Goal: Use online tool/utility: Use online tool/utility

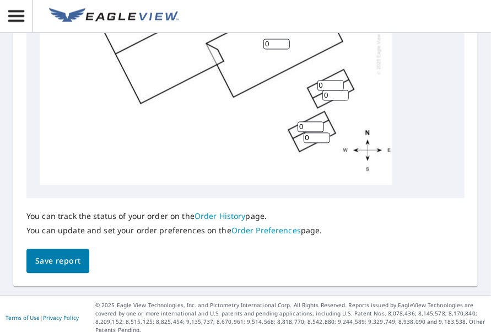
scroll to position [496, 0]
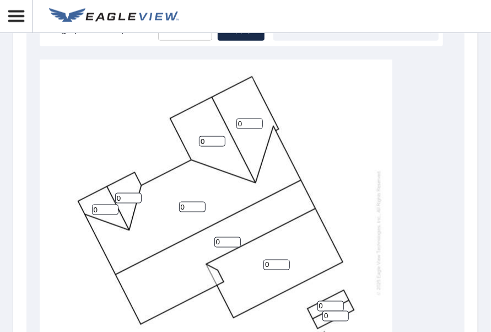
click at [130, 195] on input "0" at bounding box center [128, 198] width 26 height 10
type input "6"
type input "5"
click at [107, 209] on input "0" at bounding box center [105, 210] width 26 height 10
drag, startPoint x: 103, startPoint y: 210, endPoint x: 77, endPoint y: 208, distance: 25.5
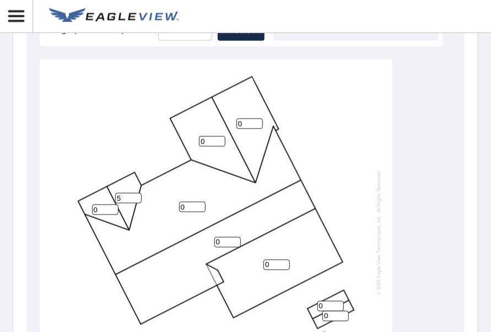
click at [77, 208] on div "0 0 0 0 0 0 5 0 0 0 0" at bounding box center [216, 233] width 353 height 346
type input "5"
click at [209, 141] on input "0" at bounding box center [212, 141] width 26 height 10
drag, startPoint x: 208, startPoint y: 141, endPoint x: 188, endPoint y: 142, distance: 19.9
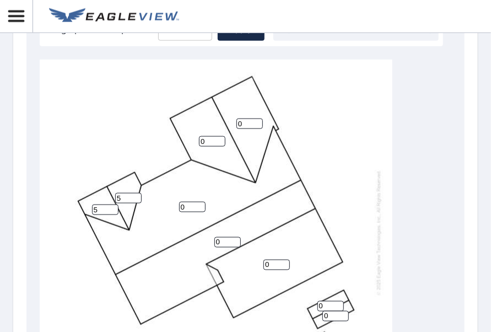
click at [188, 142] on div "0 0 0 0 0 5 5 0 0 0 0" at bounding box center [216, 233] width 353 height 346
type input "5"
click at [244, 121] on input "0" at bounding box center [250, 124] width 26 height 10
drag, startPoint x: 247, startPoint y: 122, endPoint x: 183, endPoint y: 113, distance: 64.6
click at [178, 114] on div "0 0 0 5 05 5 5 0 0 0 0" at bounding box center [216, 233] width 353 height 346
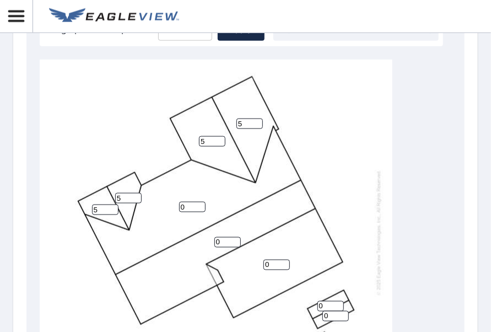
type input "5"
click at [189, 206] on input "0" at bounding box center [192, 207] width 26 height 10
click at [188, 206] on input "0" at bounding box center [192, 207] width 26 height 10
drag, startPoint x: 188, startPoint y: 206, endPoint x: 167, endPoint y: 205, distance: 21.0
click at [167, 206] on div "0 0 0 5 5 5 5 0 0 0 0" at bounding box center [216, 233] width 353 height 346
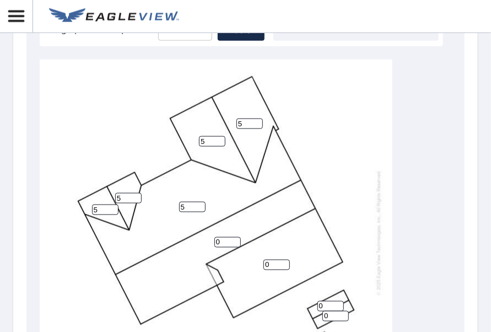
type input "5"
click at [226, 240] on input "0" at bounding box center [228, 242] width 26 height 10
drag, startPoint x: 222, startPoint y: 240, endPoint x: 206, endPoint y: 240, distance: 16.0
click at [206, 241] on div "5 0 0 5 5 5 5 0 0 0 0" at bounding box center [216, 233] width 353 height 346
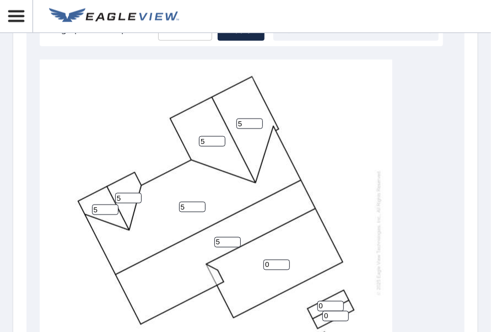
type input "5"
click at [272, 265] on input "0" at bounding box center [277, 265] width 26 height 10
drag, startPoint x: 272, startPoint y: 265, endPoint x: 266, endPoint y: 264, distance: 6.3
click at [266, 264] on input "0" at bounding box center [277, 265] width 26 height 10
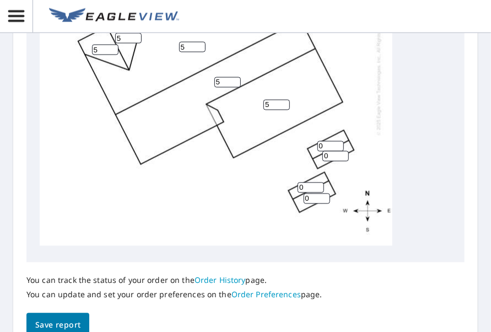
scroll to position [615, 0]
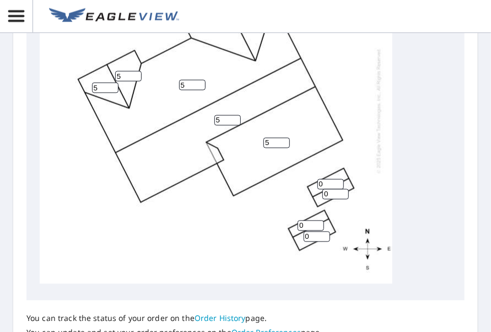
type input "5"
drag, startPoint x: 325, startPoint y: 178, endPoint x: 309, endPoint y: 176, distance: 16.1
click at [309, 176] on div "5 5 5 5 5 5 5 0 0 0 0" at bounding box center [216, 111] width 353 height 346
type input "5"
drag, startPoint x: 334, startPoint y: 186, endPoint x: 298, endPoint y: 181, distance: 36.2
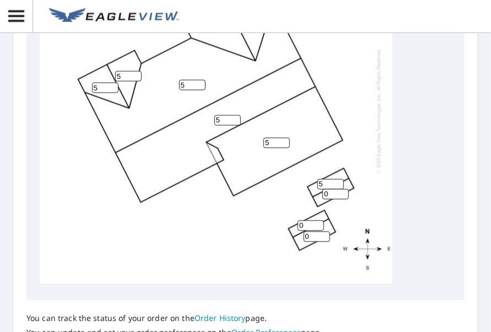
click at [298, 181] on div "5 5 5 5 5 5 5 0 5 0 0" at bounding box center [216, 111] width 353 height 346
type input "5"
drag, startPoint x: 306, startPoint y: 215, endPoint x: 265, endPoint y: 209, distance: 41.7
click at [265, 209] on div "5 5 5 5 5 5 5 0 5 5 0" at bounding box center [216, 111] width 353 height 346
type input "5"
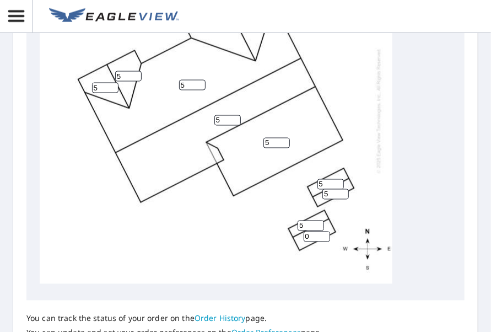
drag, startPoint x: 313, startPoint y: 227, endPoint x: 292, endPoint y: 226, distance: 20.5
click at [292, 226] on div "5 5 5 5 5 5 5 0 5 5 5" at bounding box center [216, 111] width 353 height 346
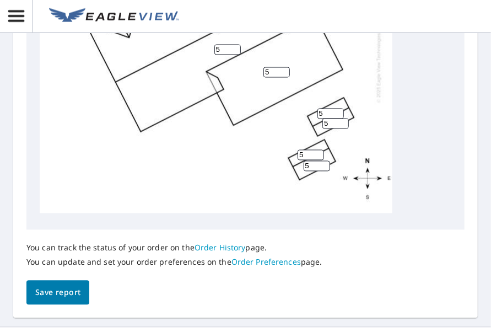
scroll to position [725, 0]
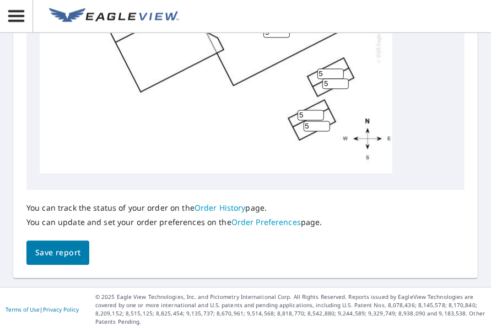
type input "5"
click at [59, 252] on span "Save report" at bounding box center [57, 254] width 45 height 14
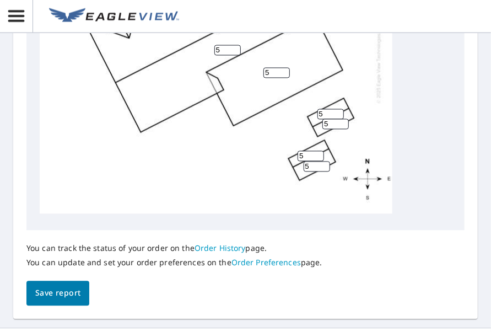
scroll to position [765, 0]
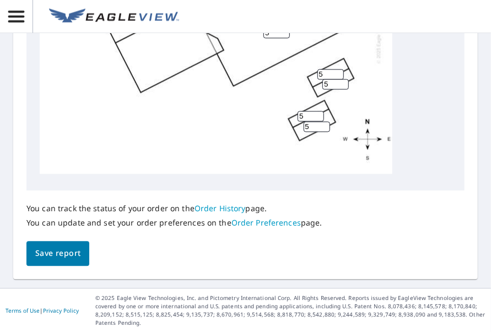
click at [227, 137] on div "5 5 5 5 5 5 5 5 5 5 5" at bounding box center [216, 0] width 353 height 346
click at [52, 257] on span "Save report" at bounding box center [57, 254] width 45 height 14
